Goal: Find specific page/section: Find specific page/section

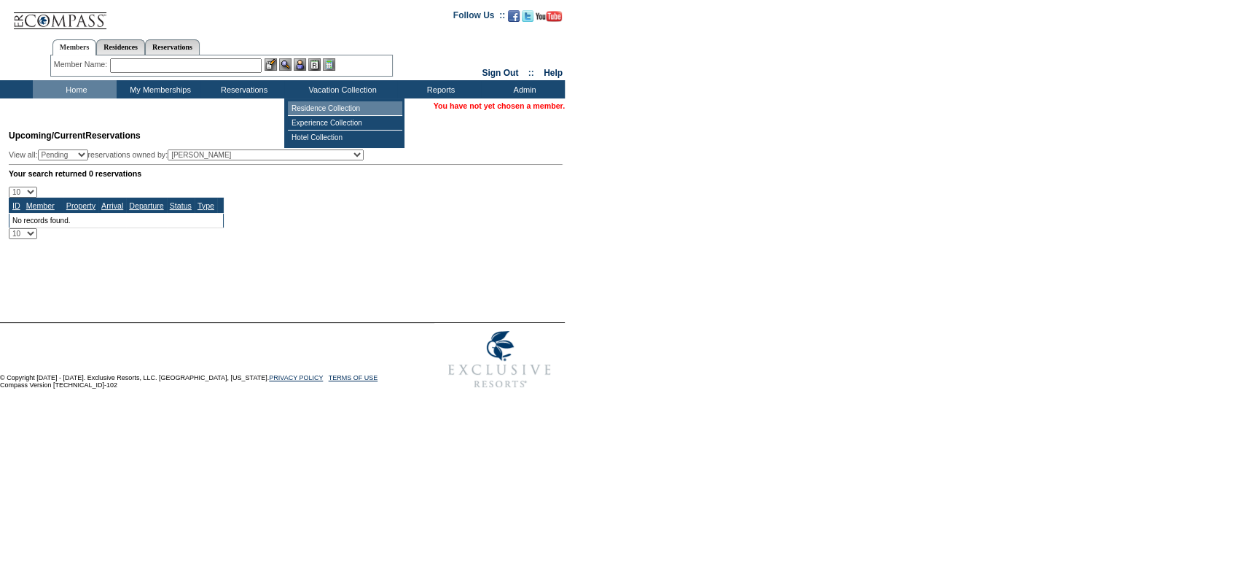
click at [332, 112] on td "Residence Collection" at bounding box center [345, 108] width 114 height 15
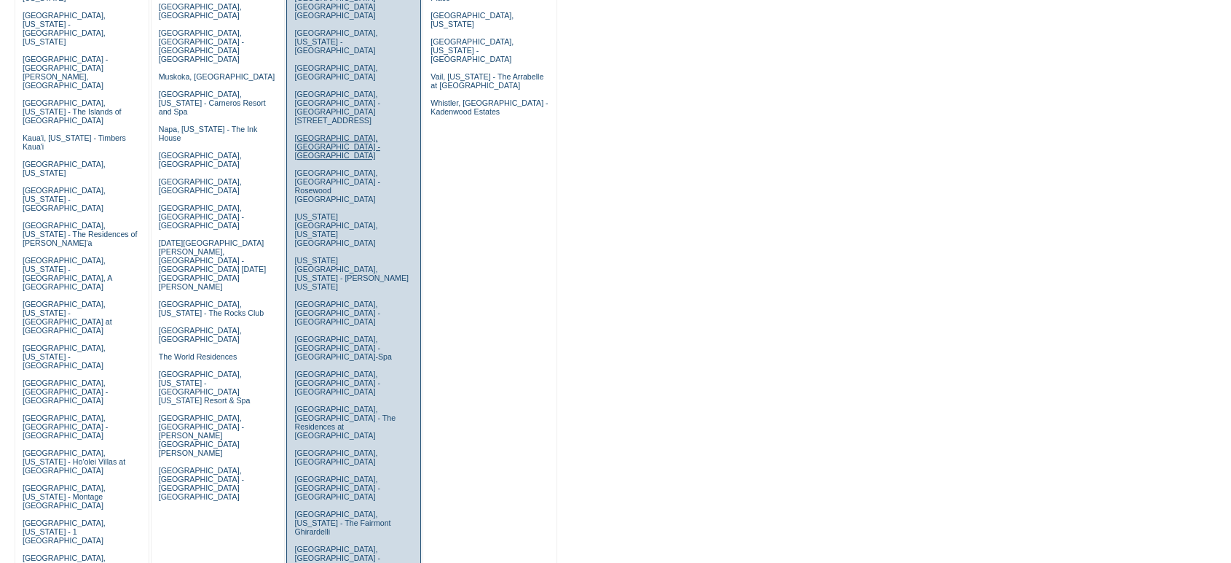
scroll to position [447, 0]
click at [339, 281] on td "[GEOGRAPHIC_DATA], [GEOGRAPHIC_DATA] - Casa [PERSON_NAME] [GEOGRAPHIC_DATA], [U…" at bounding box center [354, 237] width 126 height 969
click at [364, 509] on link "San Francisco, California - The Fairmont Ghirardelli" at bounding box center [342, 522] width 96 height 26
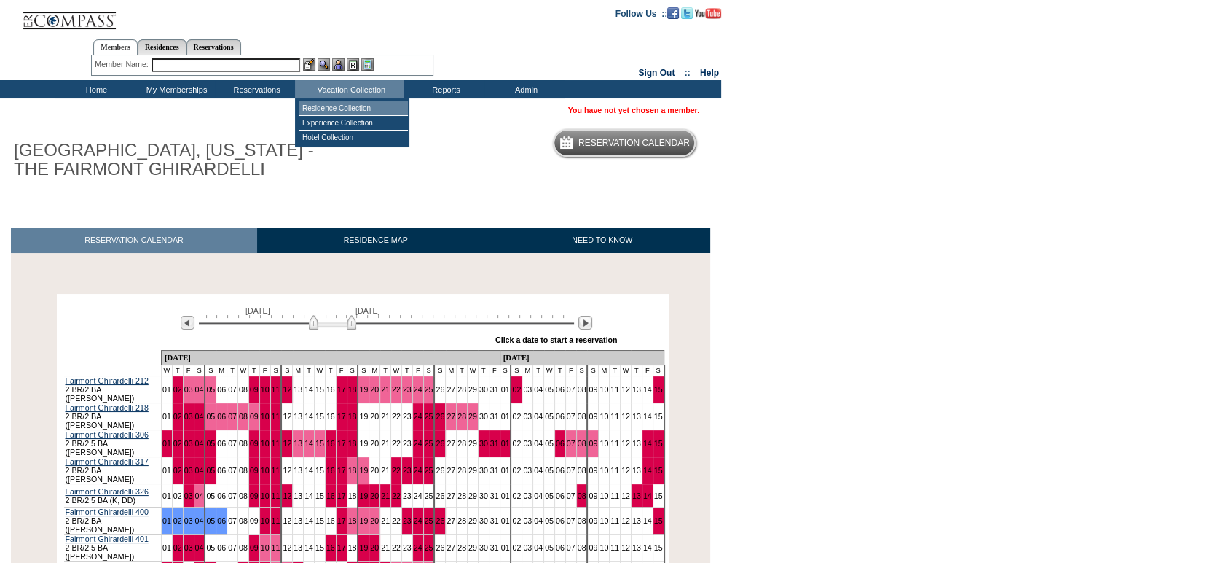
click at [350, 107] on td "Residence Collection" at bounding box center [353, 108] width 109 height 15
